Goal: Find specific page/section: Find specific page/section

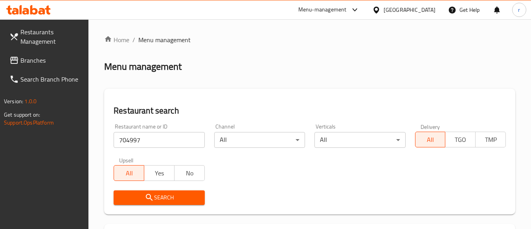
scroll to position [118, 0]
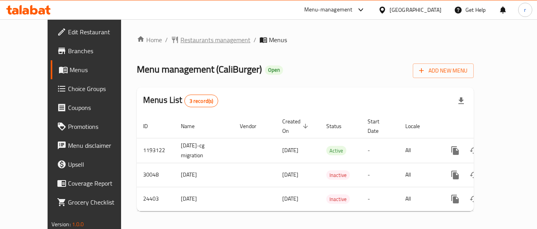
click at [199, 38] on span "Restaurants management" at bounding box center [216, 39] width 70 height 9
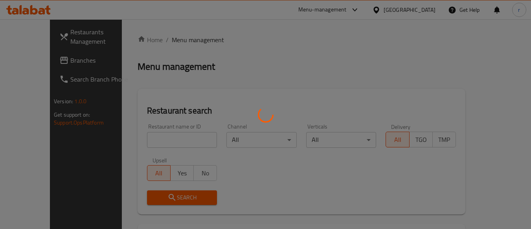
click at [158, 136] on div at bounding box center [265, 114] width 531 height 229
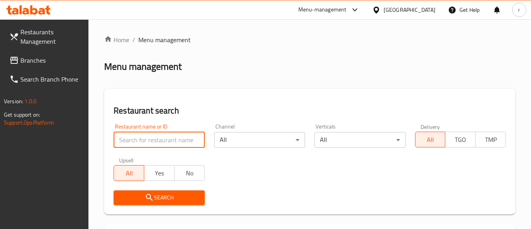
click at [158, 136] on input "search" at bounding box center [159, 140] width 91 height 16
paste input "7978"
type input "7978"
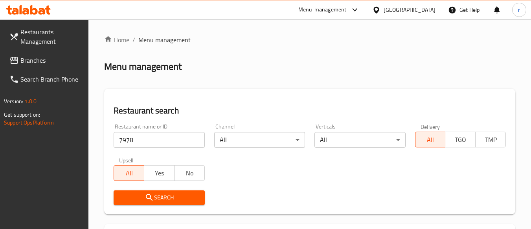
click at [143, 196] on span "Search" at bounding box center [159, 197] width 78 height 10
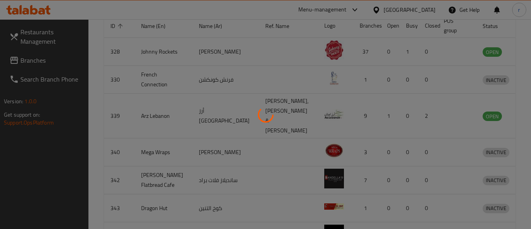
scroll to position [116, 0]
